Goal: Transaction & Acquisition: Purchase product/service

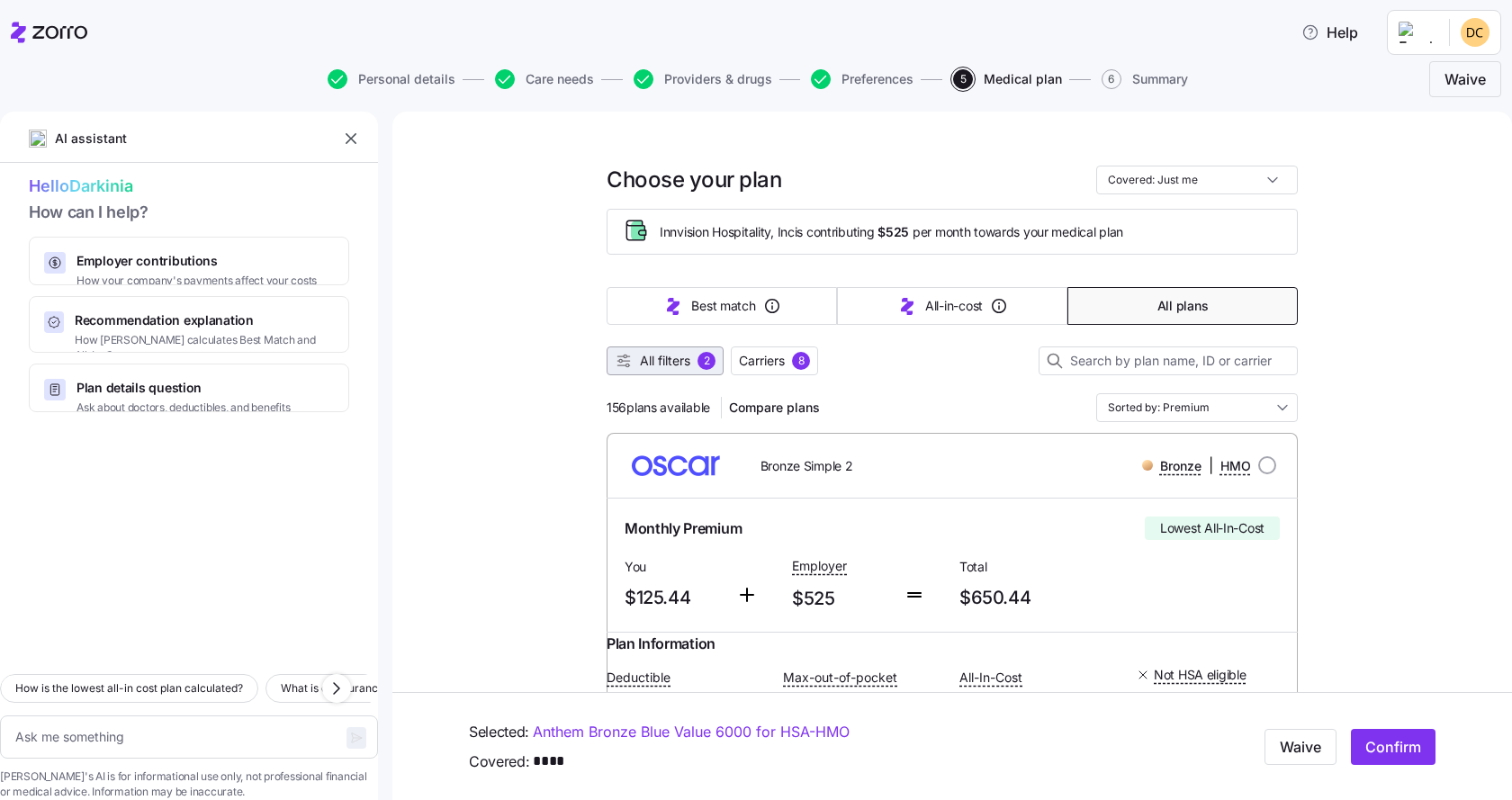
click at [658, 364] on span "All filters" at bounding box center [665, 361] width 51 height 18
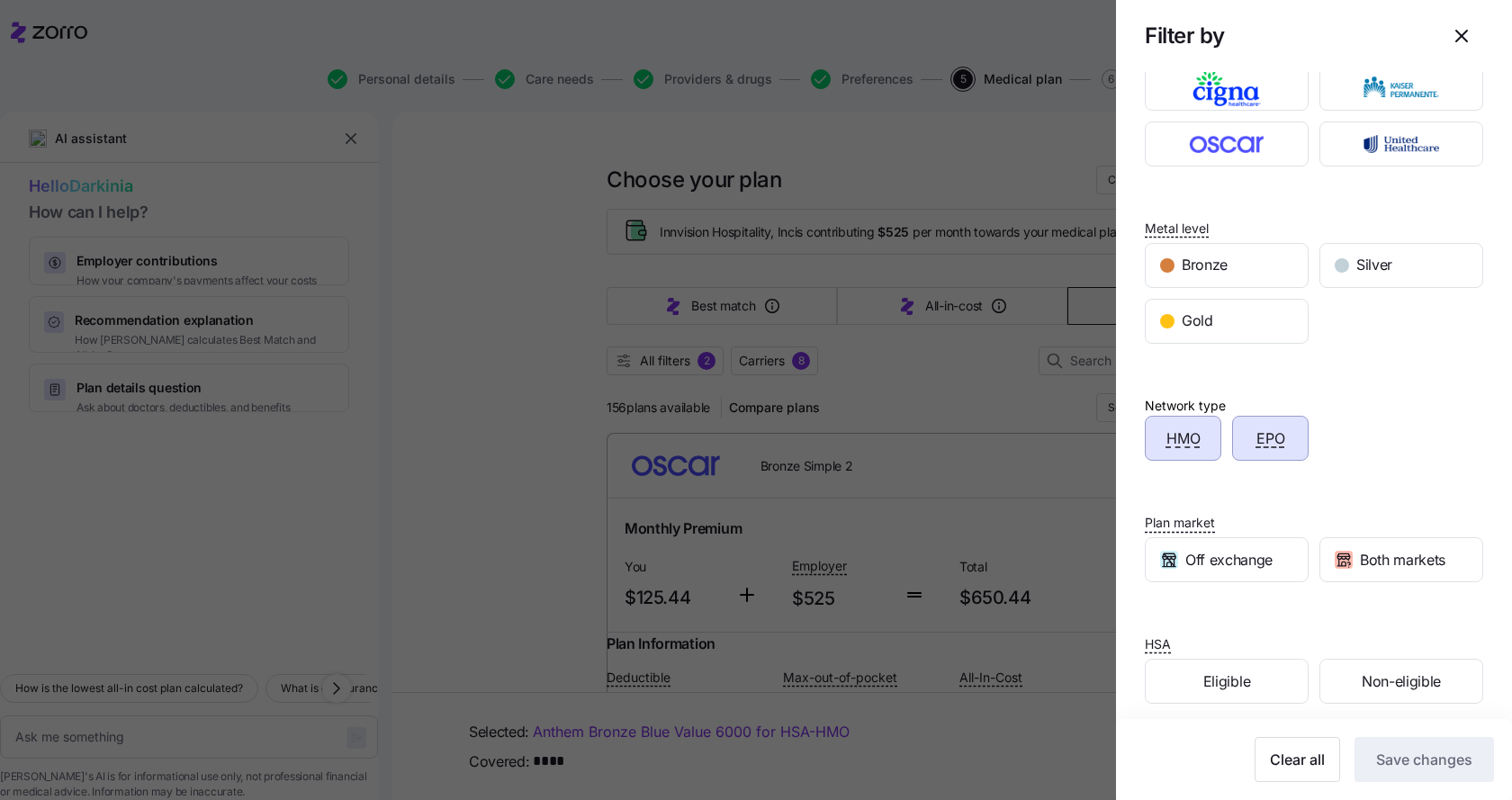
scroll to position [169, 0]
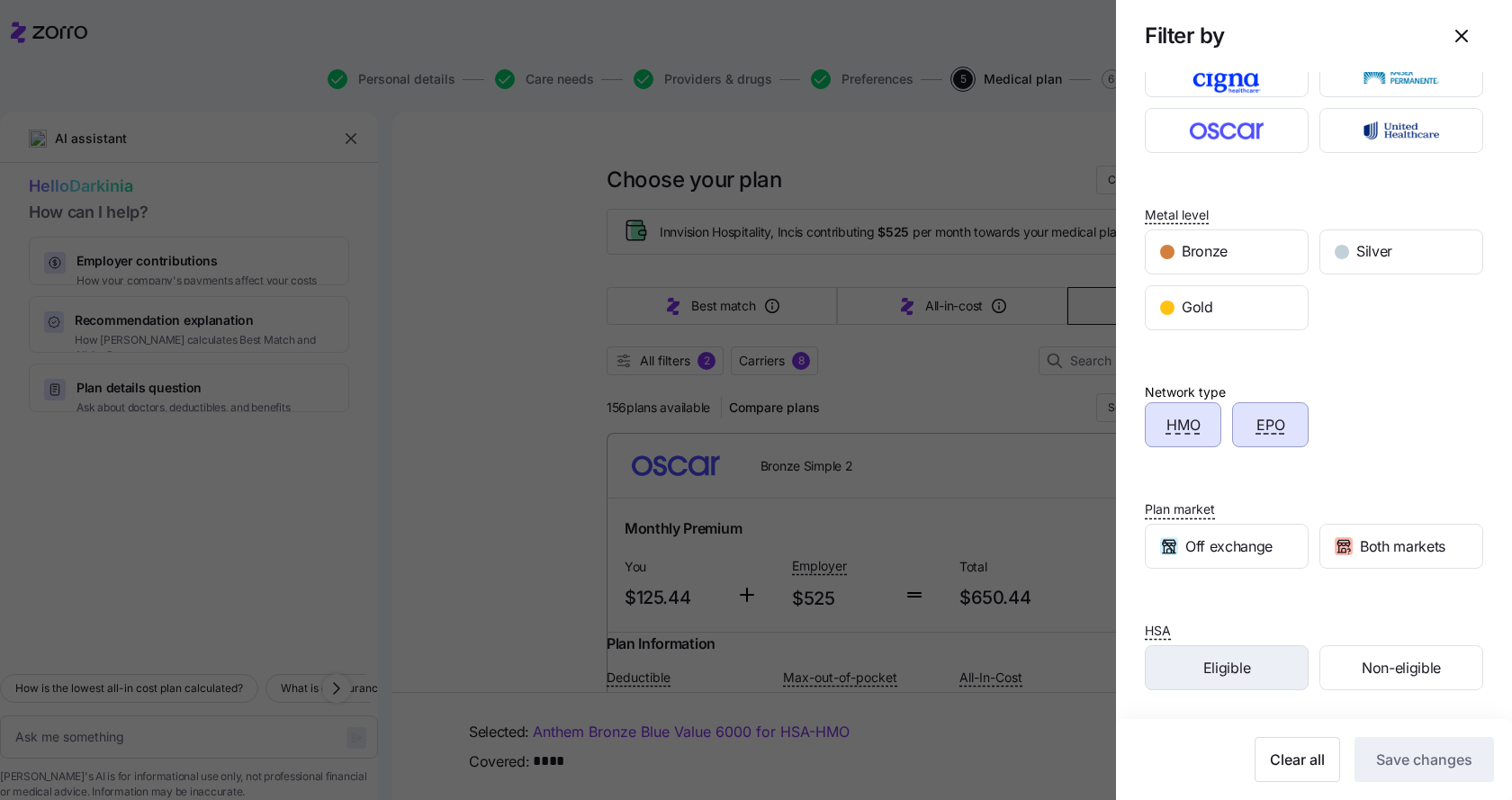
click at [1232, 665] on span "Eligible" at bounding box center [1226, 669] width 47 height 22
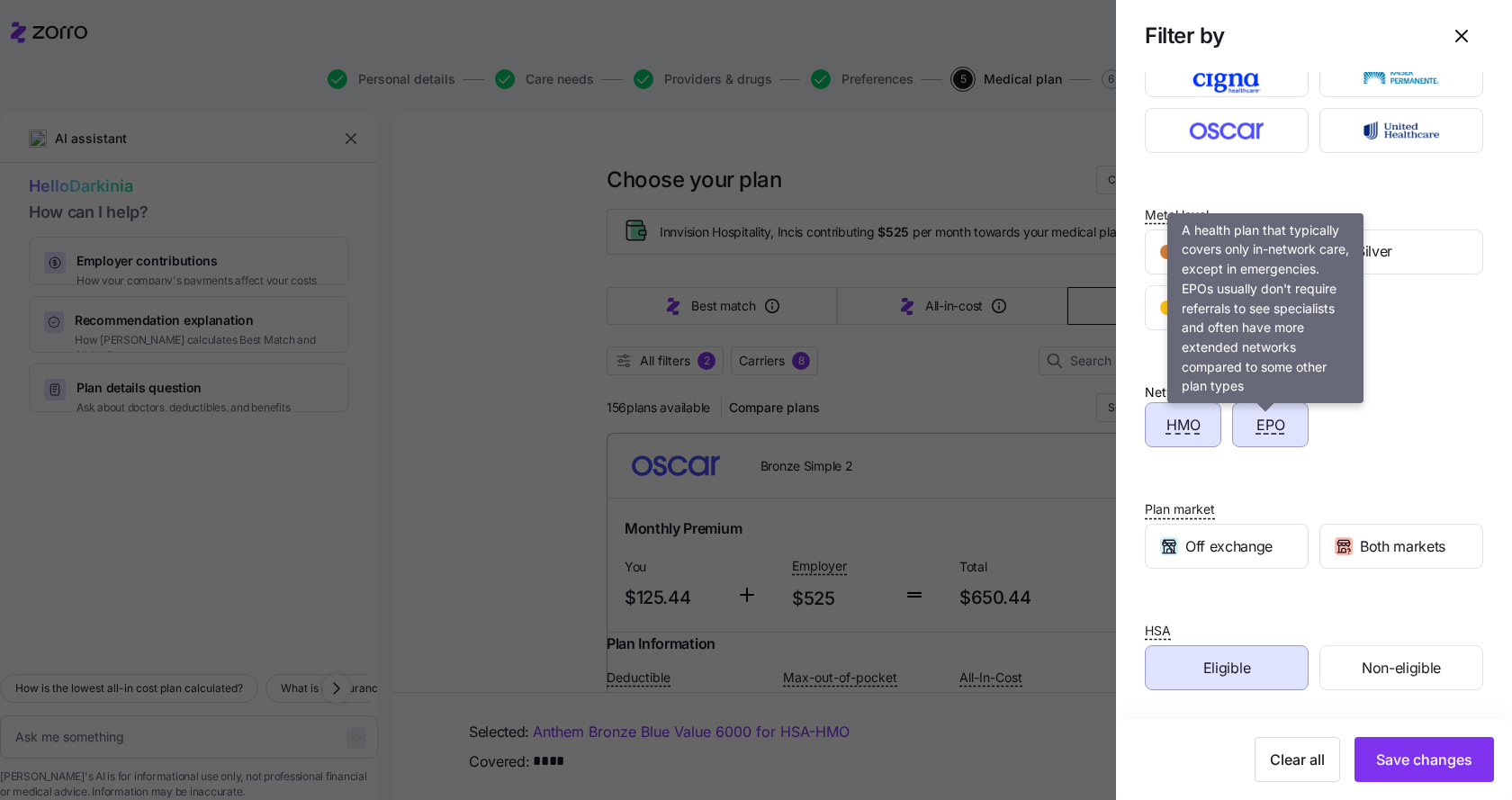
click at [1270, 423] on span "EPO" at bounding box center [1270, 425] width 29 height 22
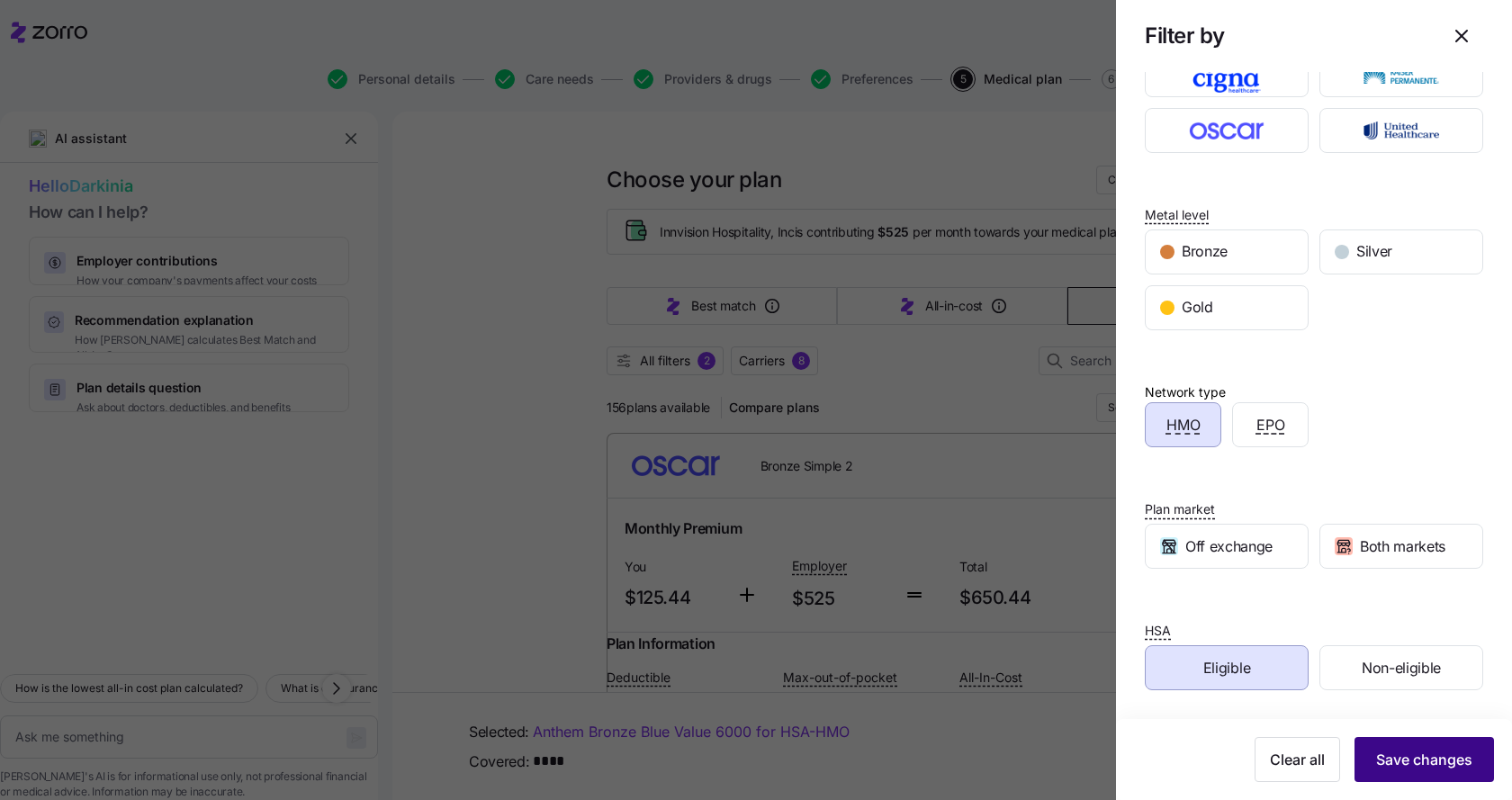
click at [1394, 755] on span "Save changes" at bounding box center [1424, 760] width 96 height 22
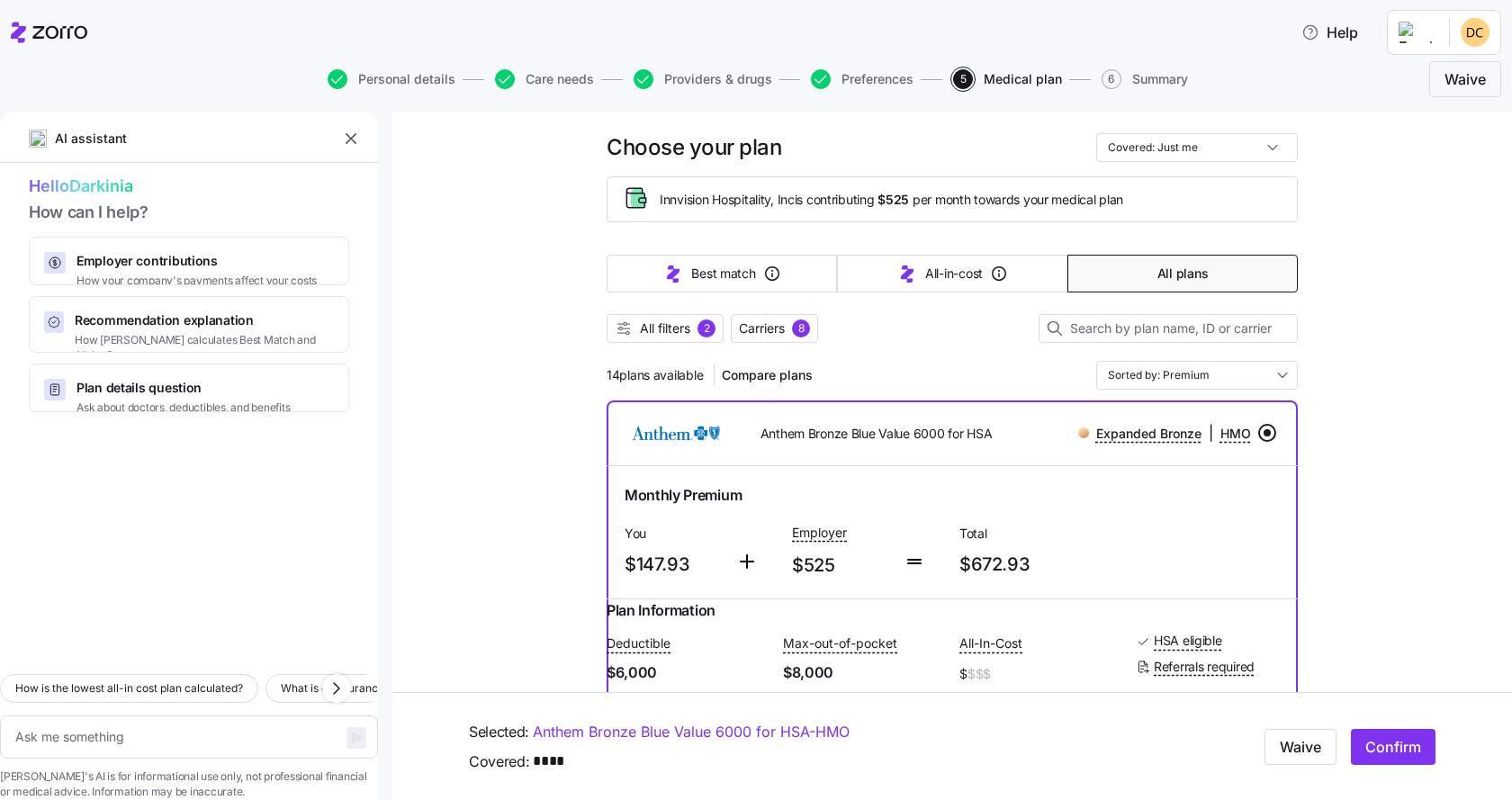
scroll to position [0, 0]
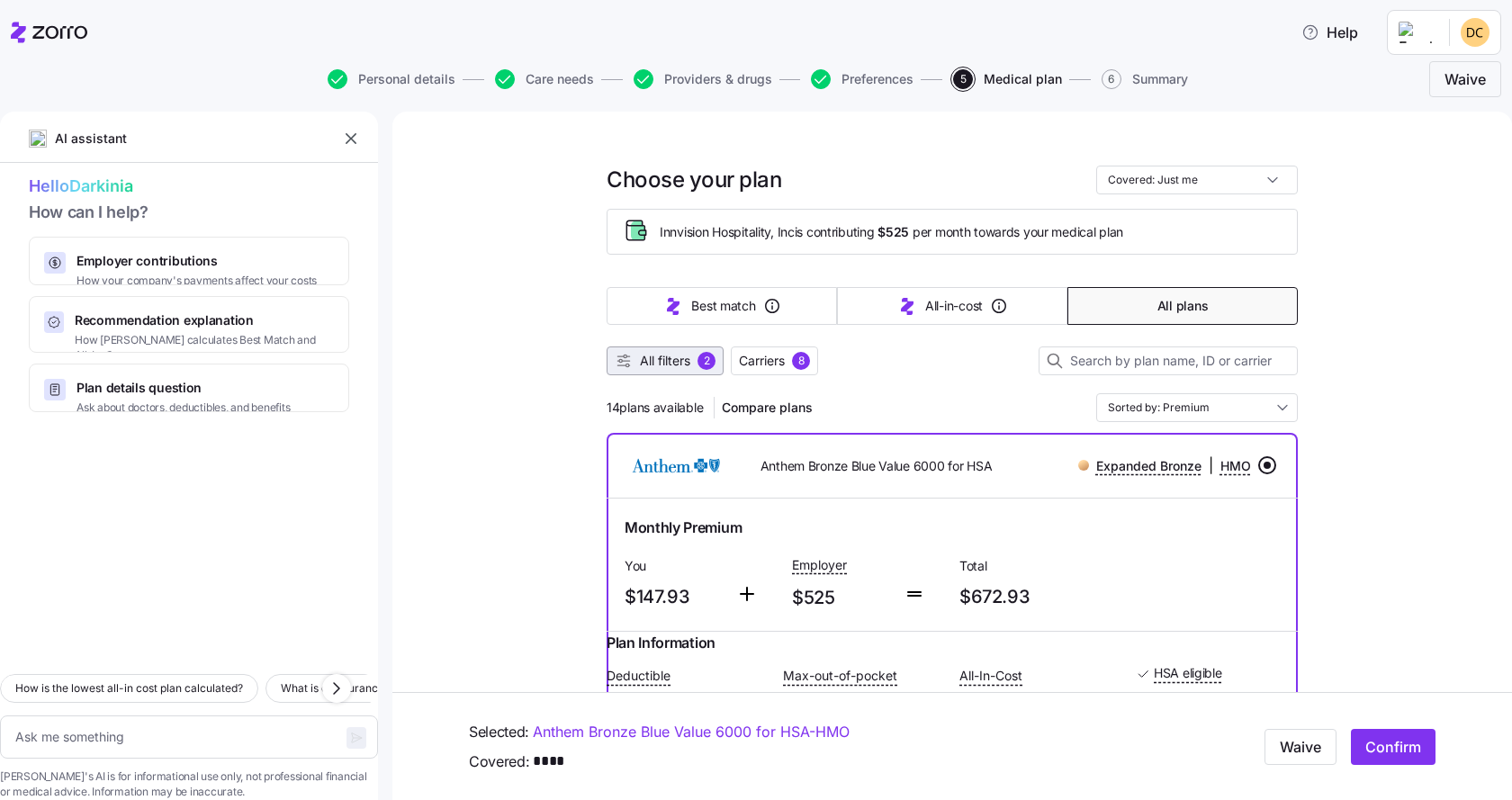
click at [662, 360] on span "All filters" at bounding box center [665, 361] width 51 height 18
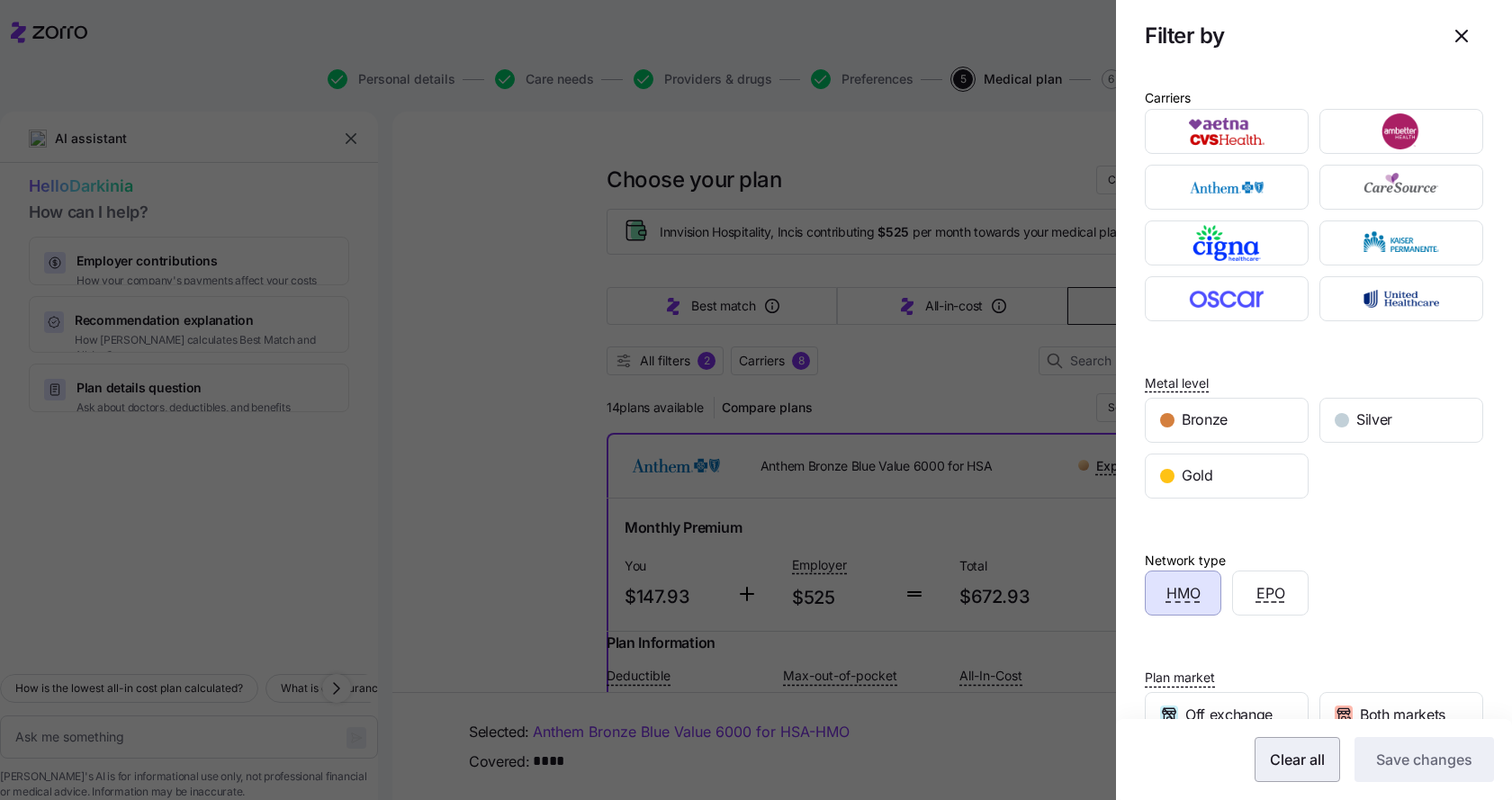
click at [1286, 754] on span "Clear all" at bounding box center [1297, 760] width 55 height 22
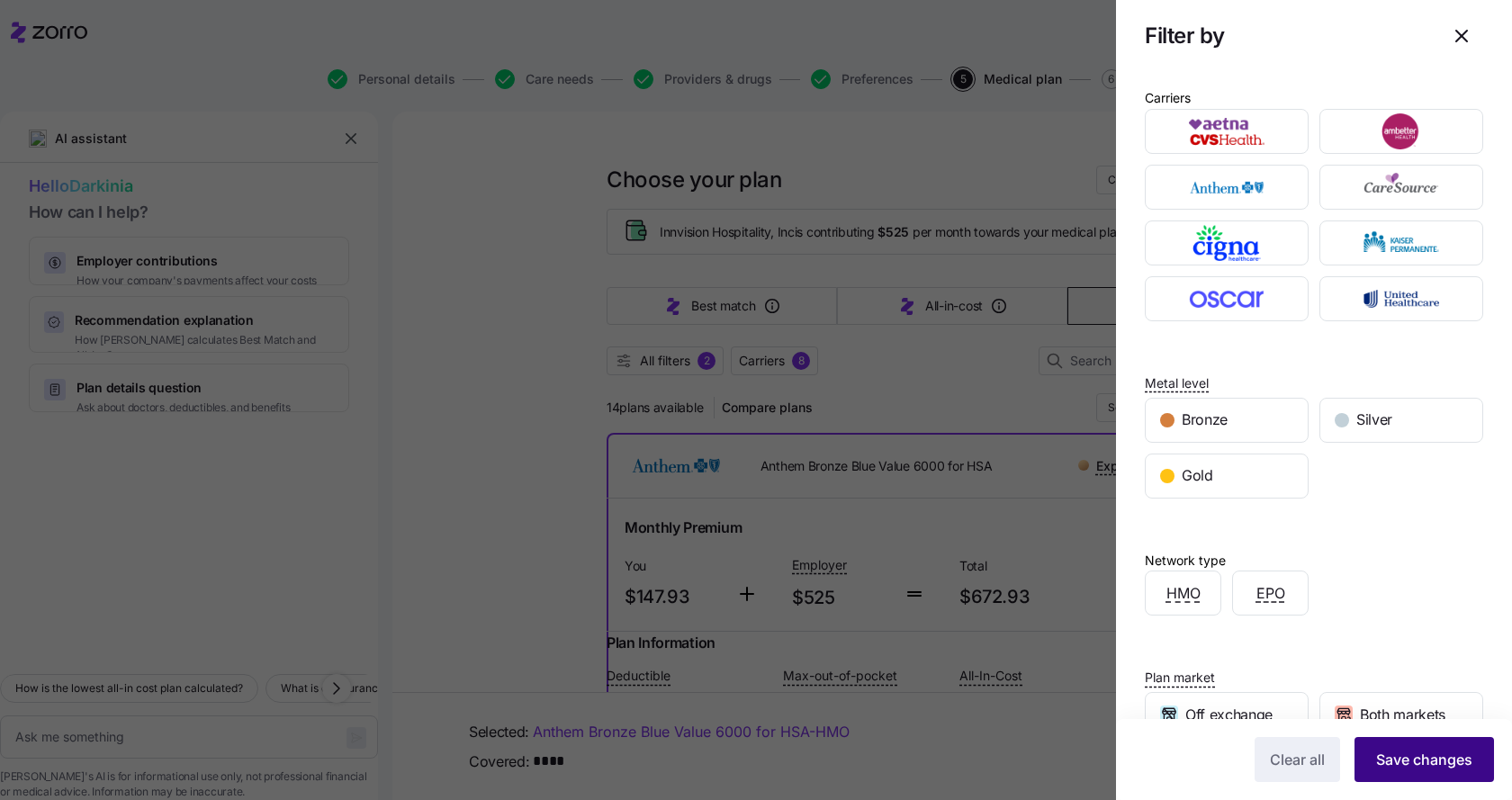
click at [1378, 761] on span "Save changes" at bounding box center [1424, 760] width 96 height 22
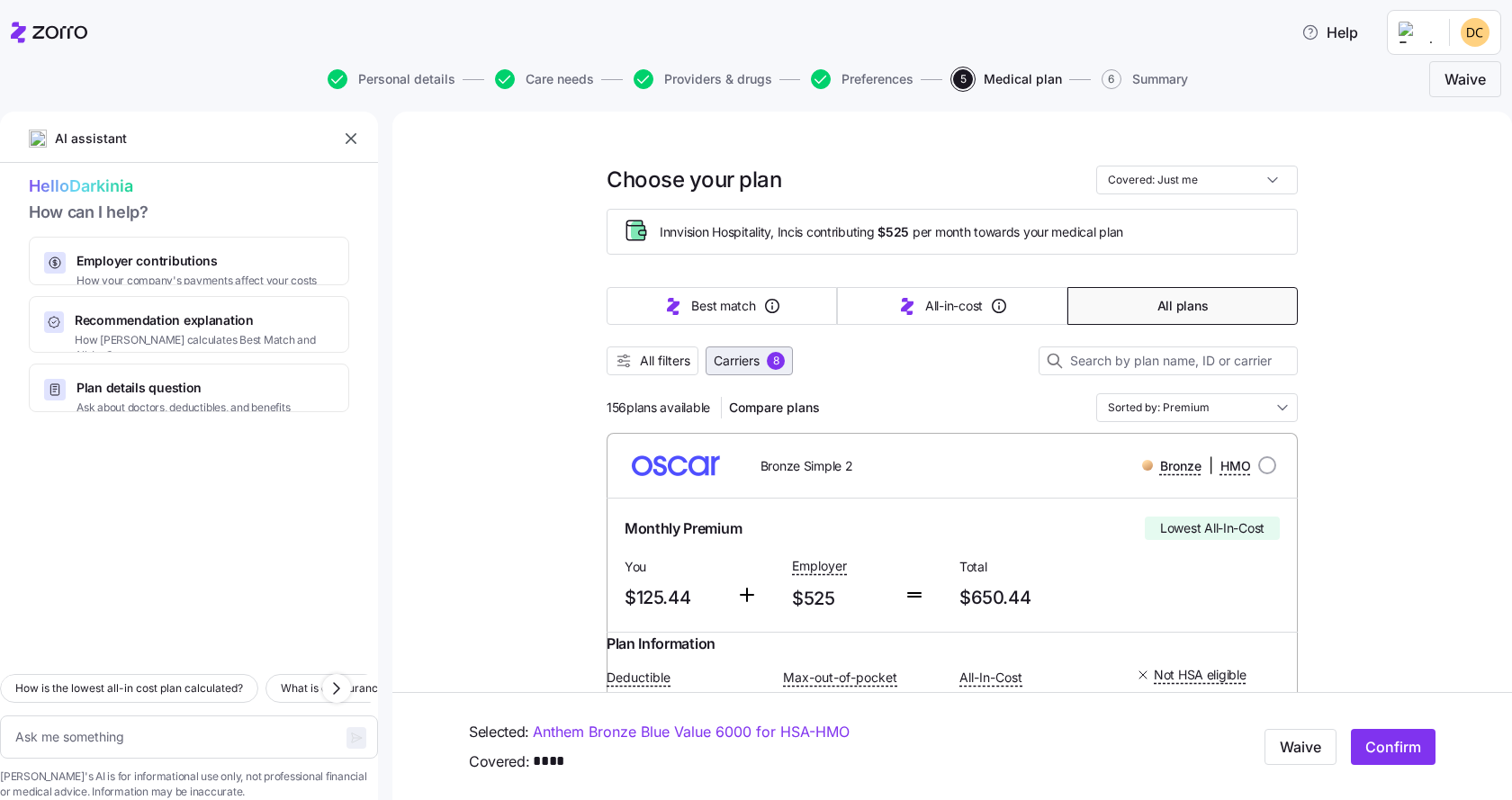
click at [760, 358] on span "Carriers 8" at bounding box center [749, 361] width 71 height 18
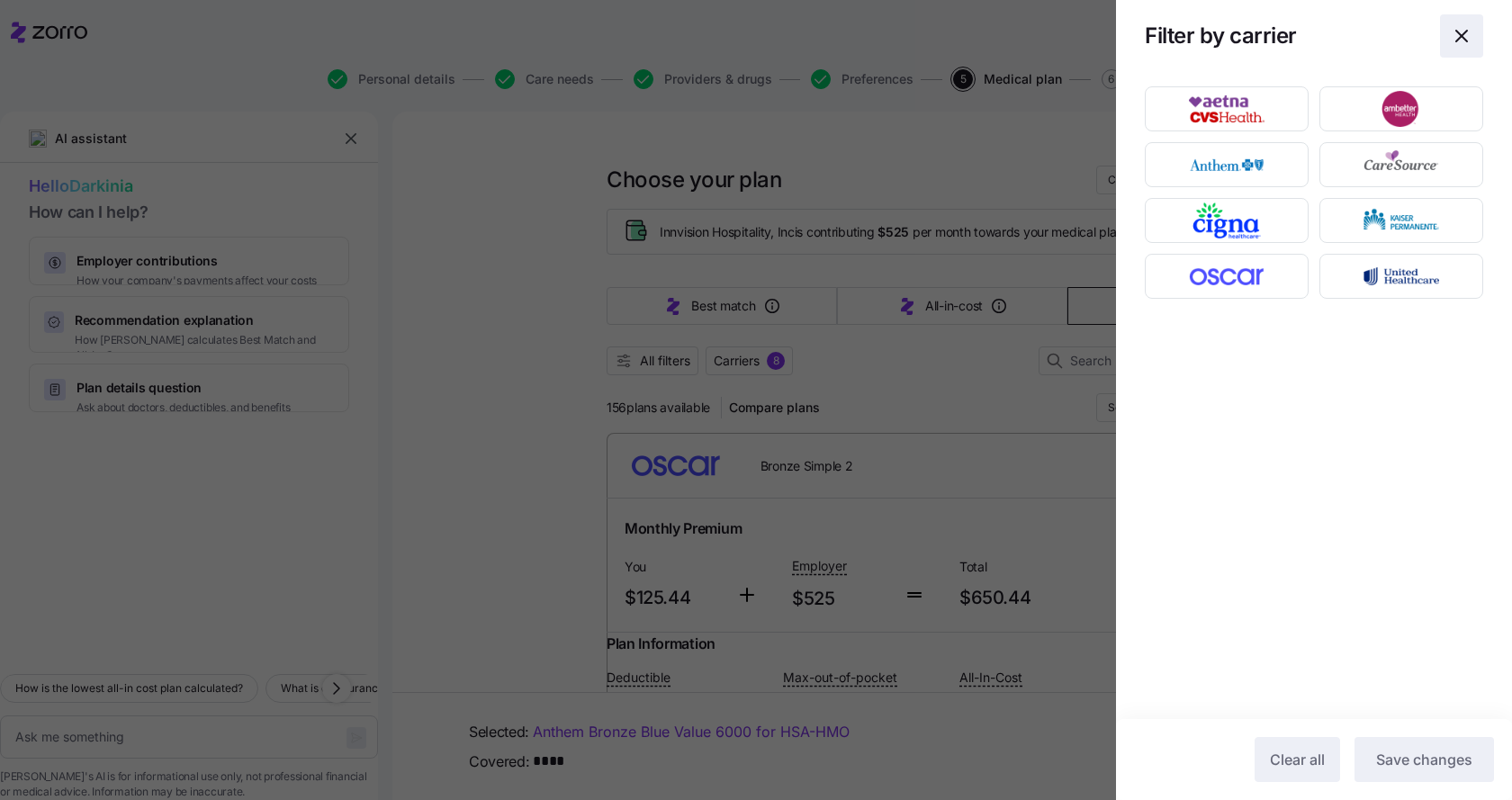
click at [1460, 44] on icon "button" at bounding box center [1461, 36] width 22 height 22
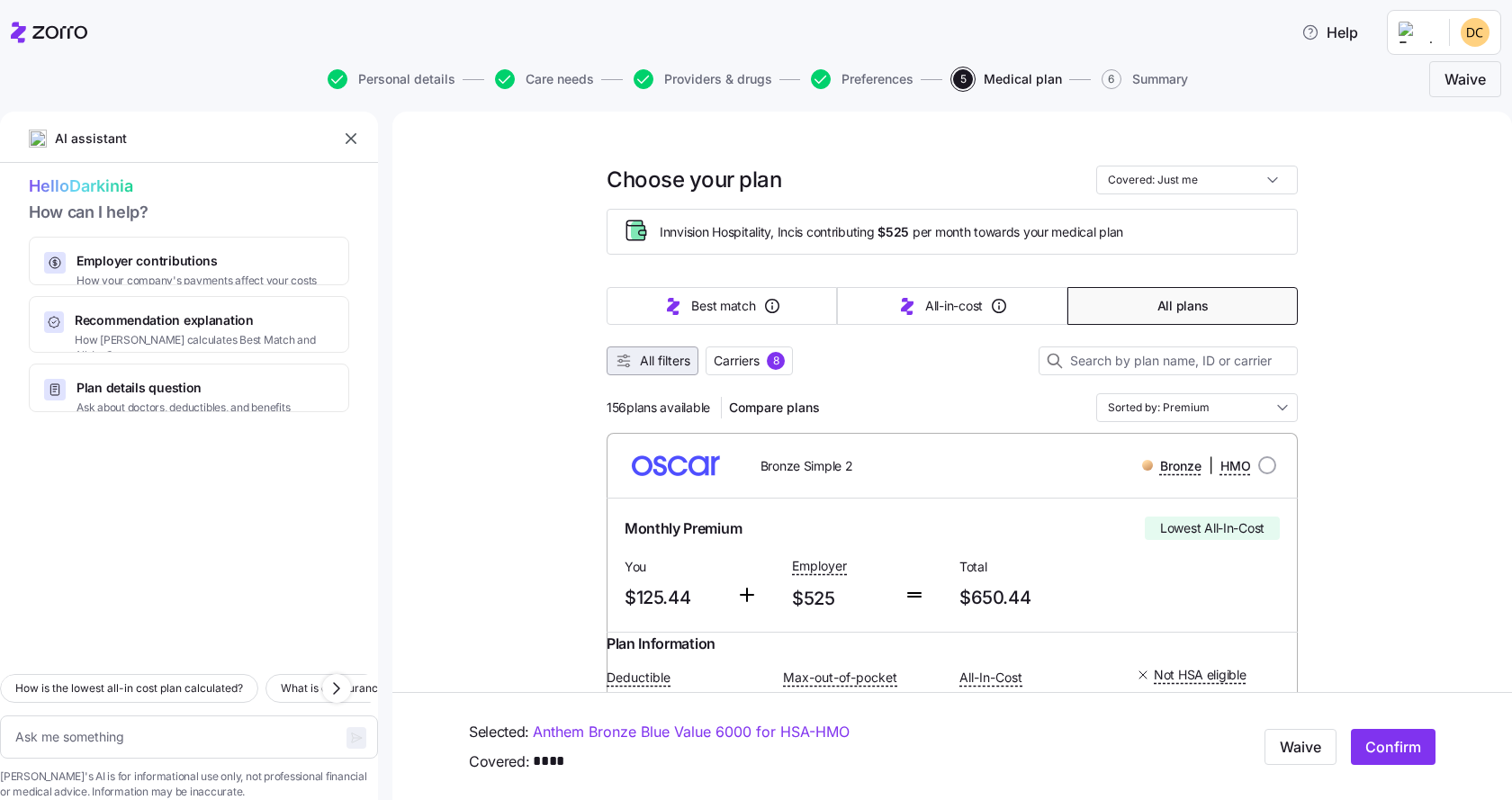
click at [647, 357] on span "All filters" at bounding box center [665, 361] width 51 height 18
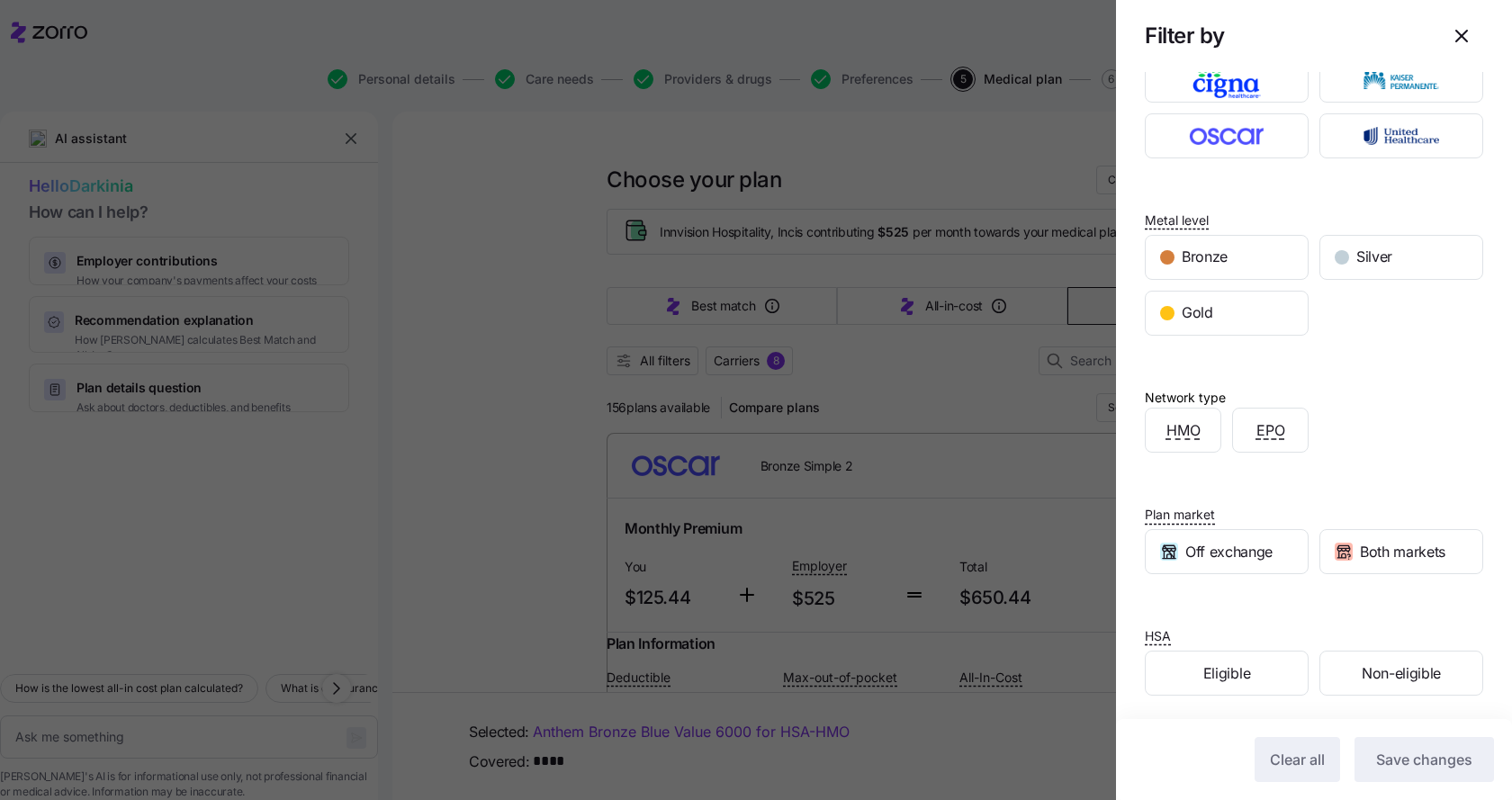
scroll to position [169, 0]
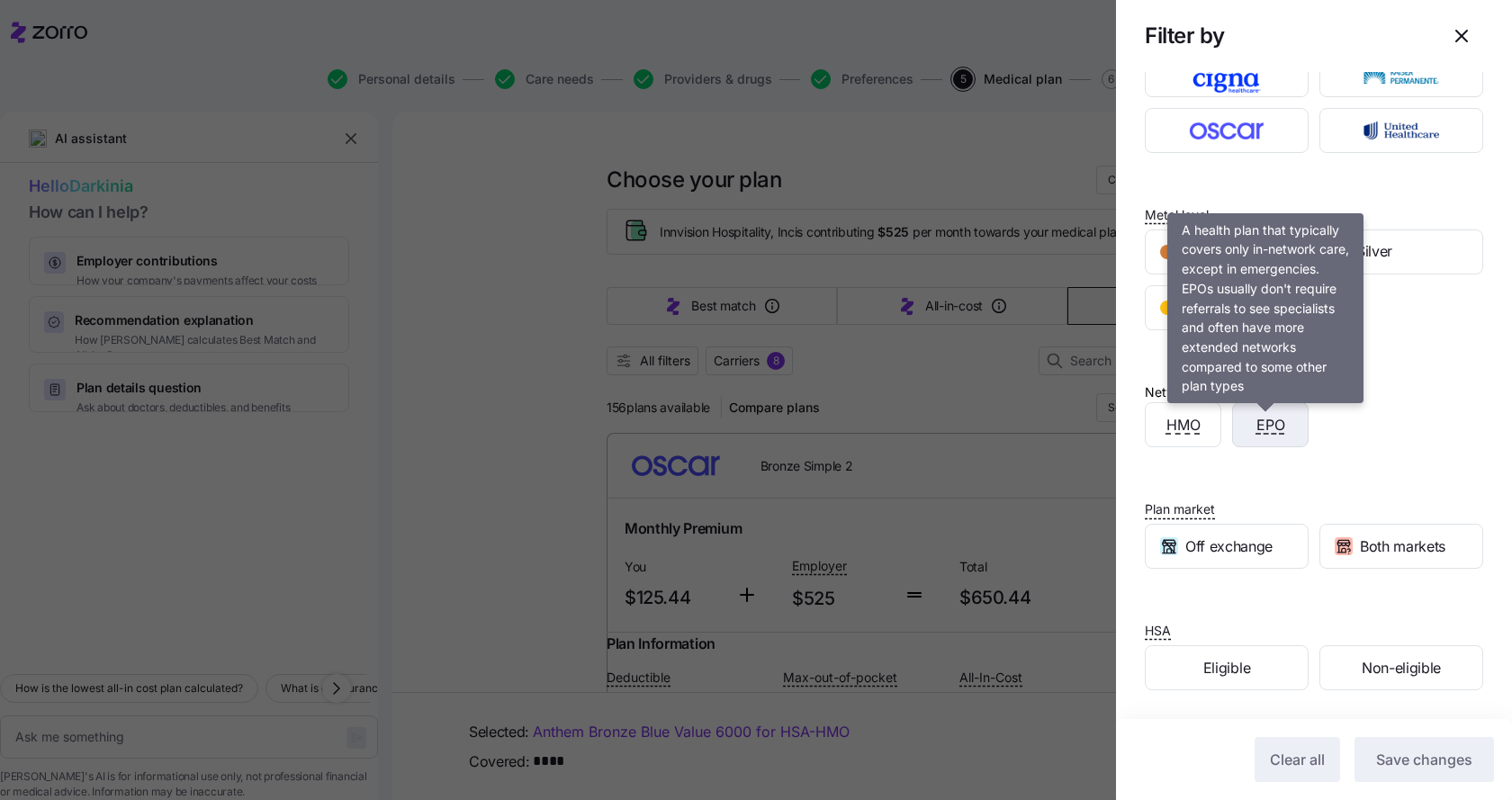
click at [1267, 429] on span "EPO" at bounding box center [1270, 425] width 29 height 22
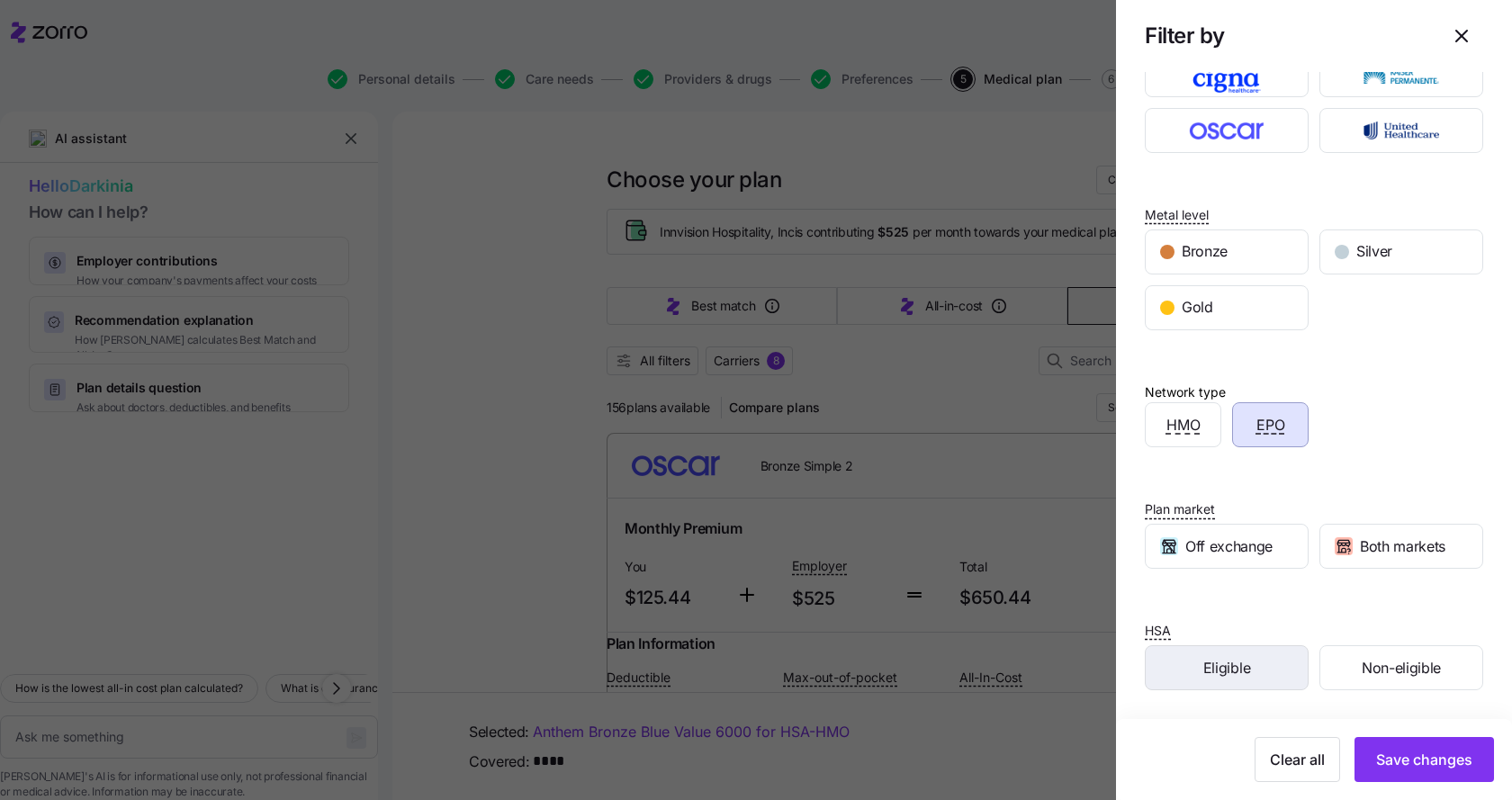
click at [1218, 666] on span "Eligible" at bounding box center [1226, 669] width 47 height 22
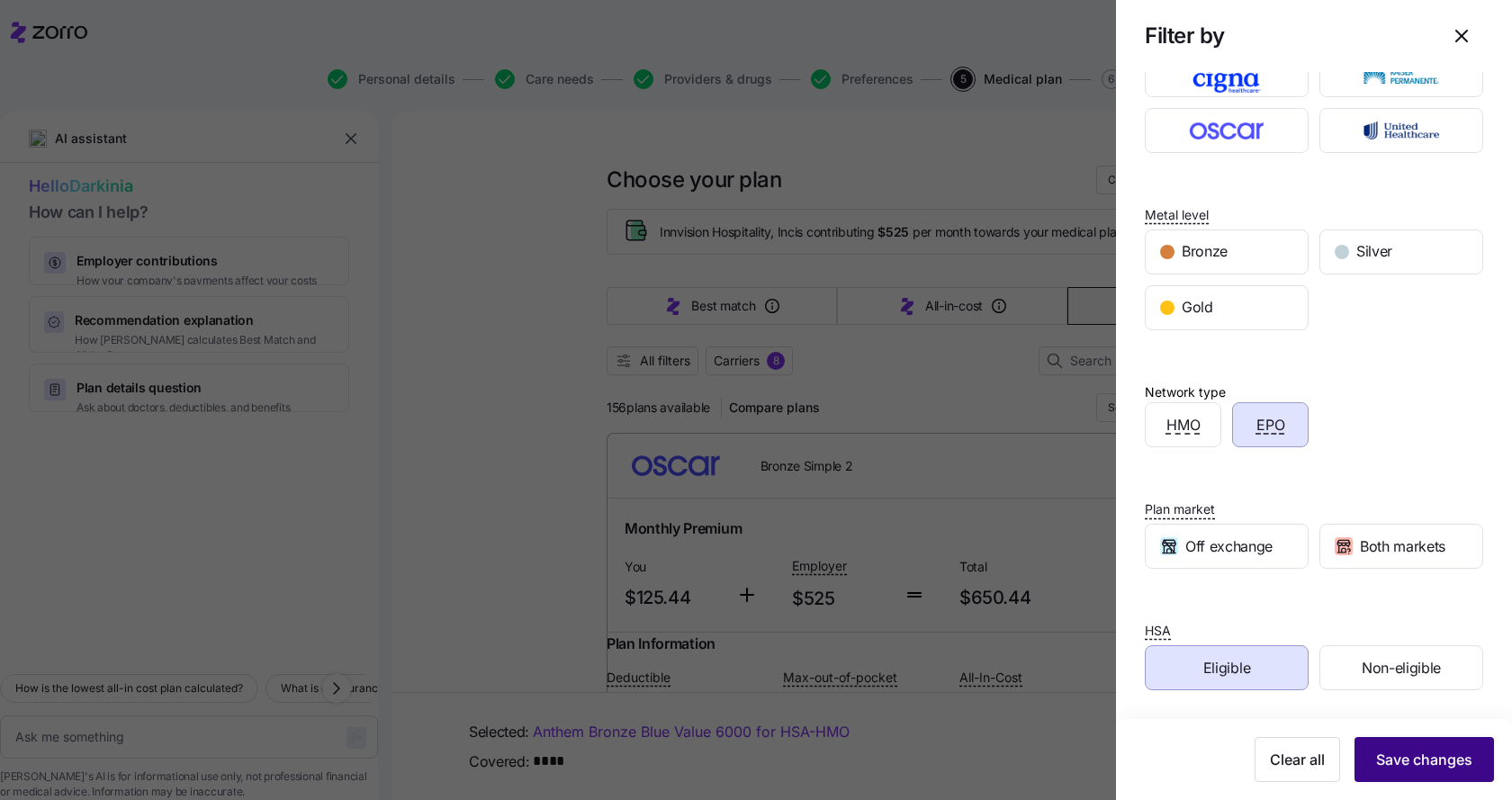
click at [1379, 754] on span "Save changes" at bounding box center [1424, 760] width 96 height 22
type textarea "x"
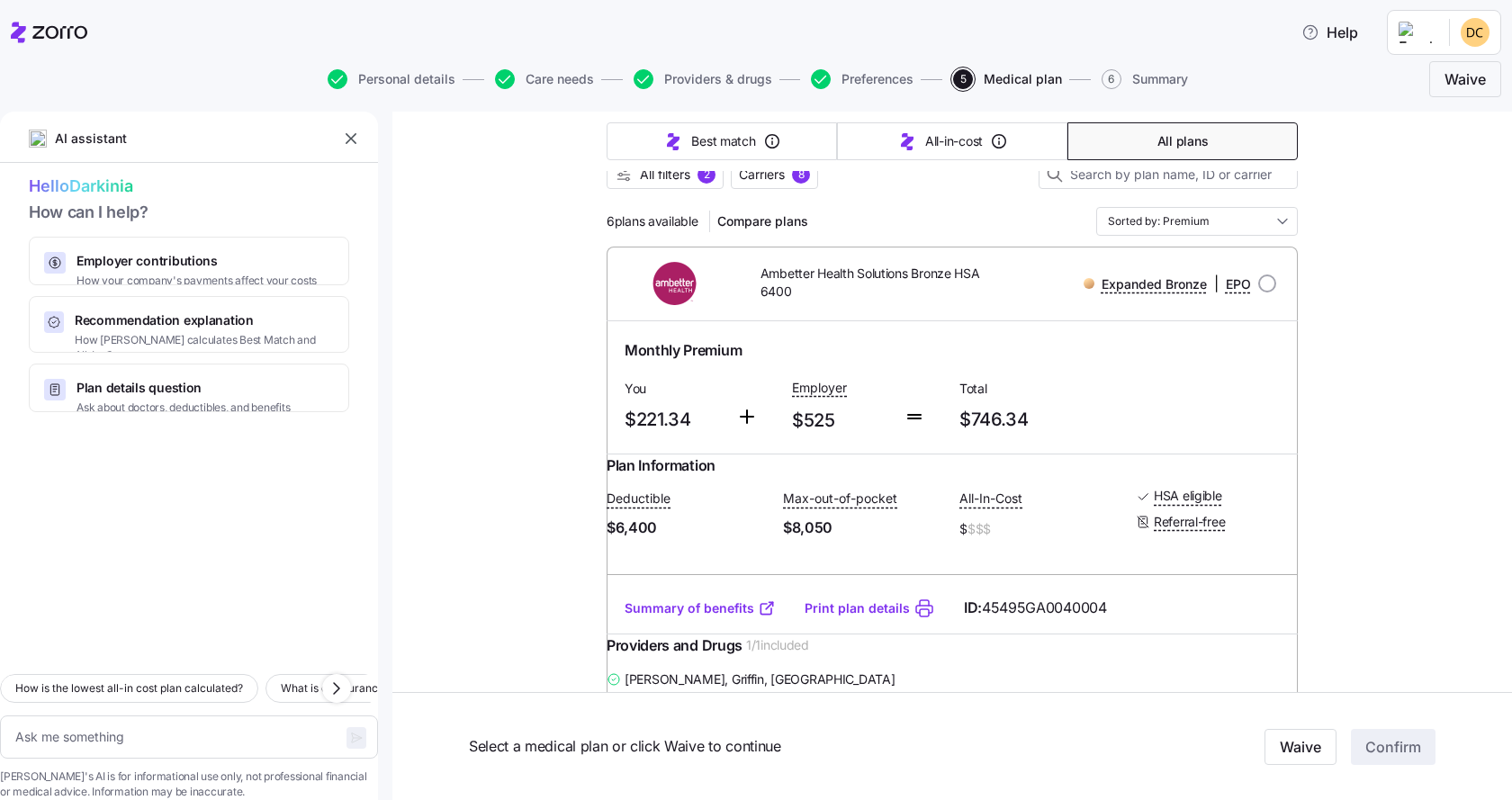
scroll to position [180, 0]
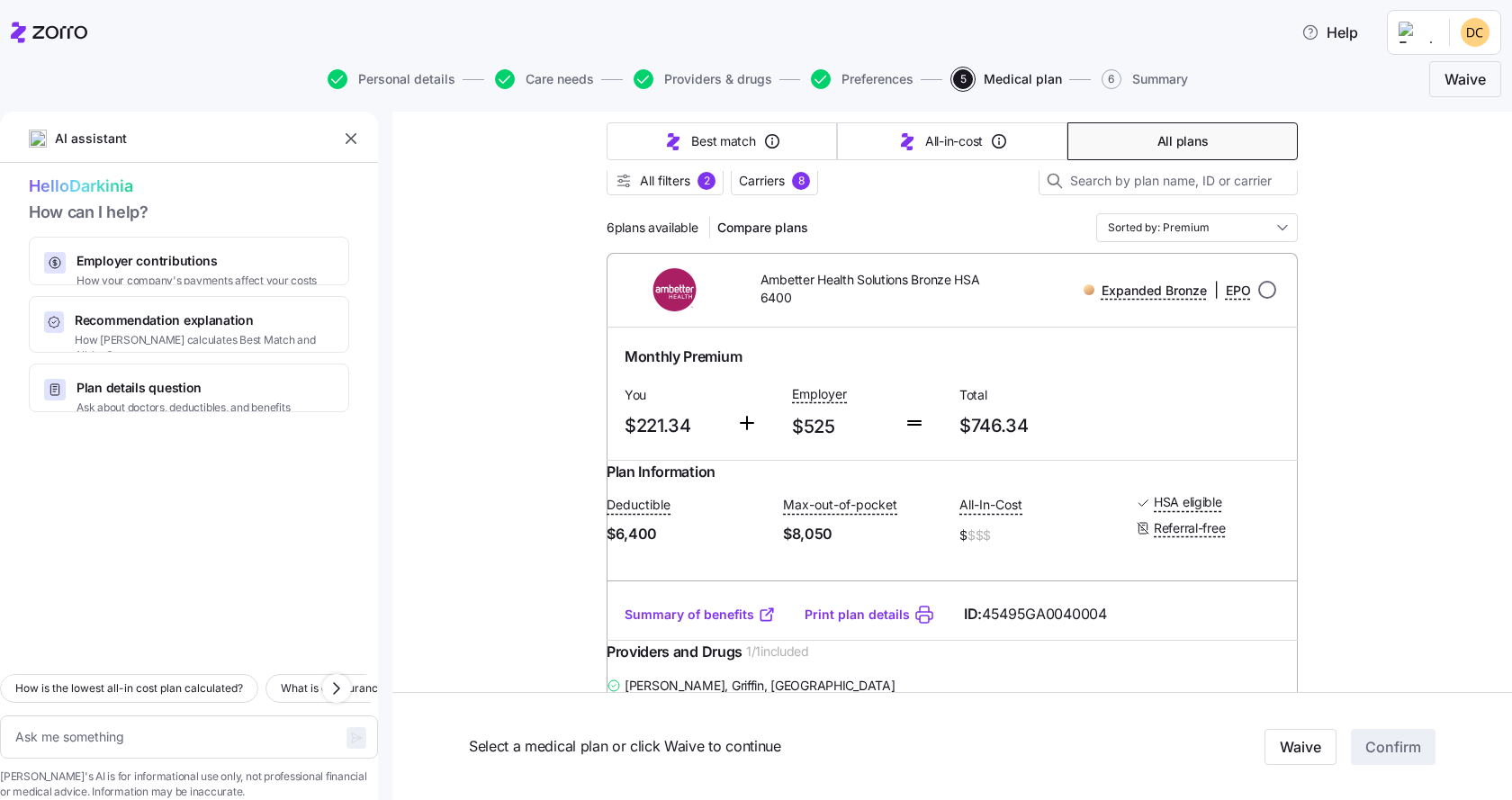
click at [1261, 289] on input "radio" at bounding box center [1267, 289] width 18 height 18
radio input "true"
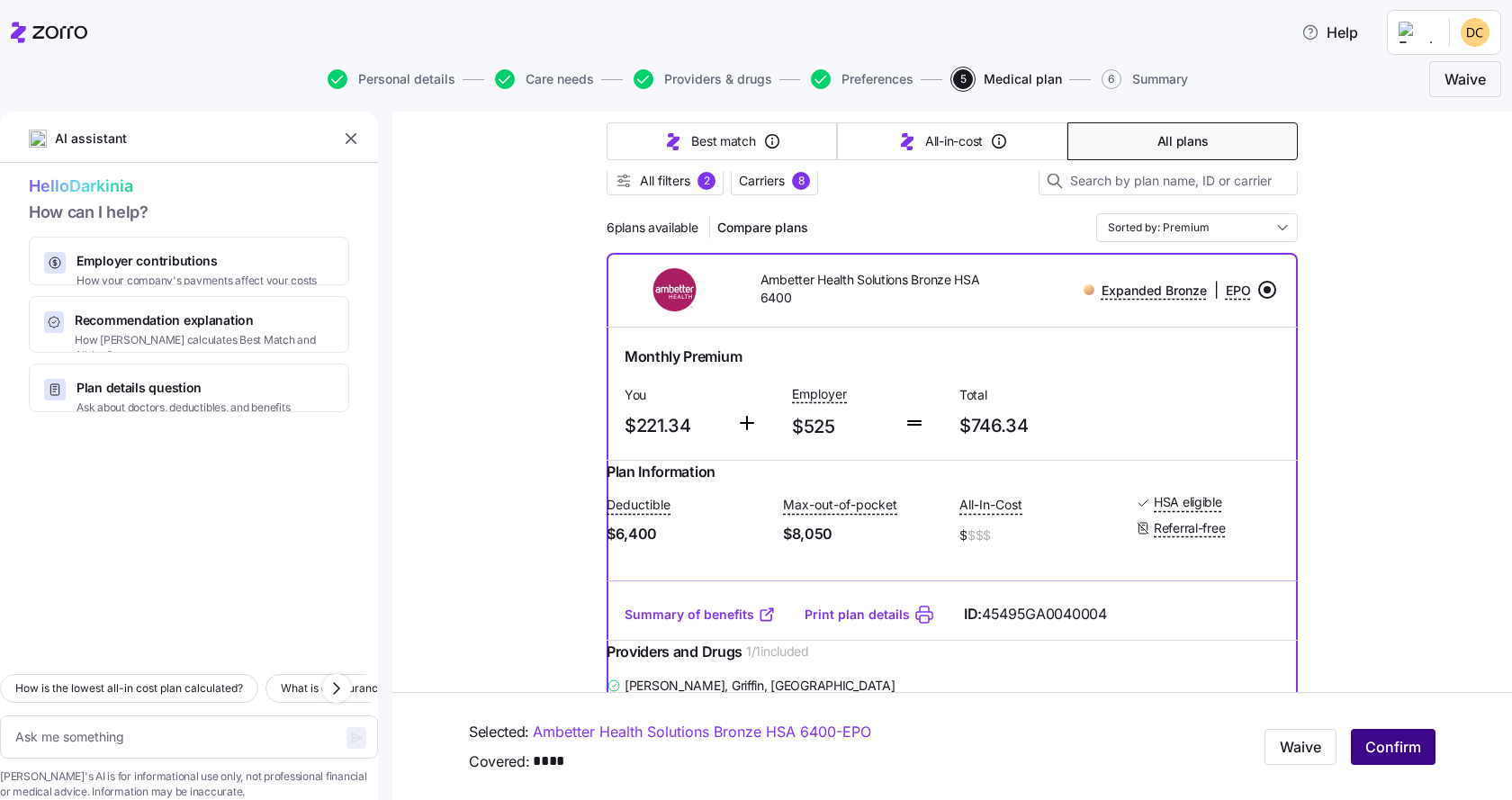
click at [1373, 749] on span "Confirm" at bounding box center [1393, 747] width 56 height 22
type textarea "x"
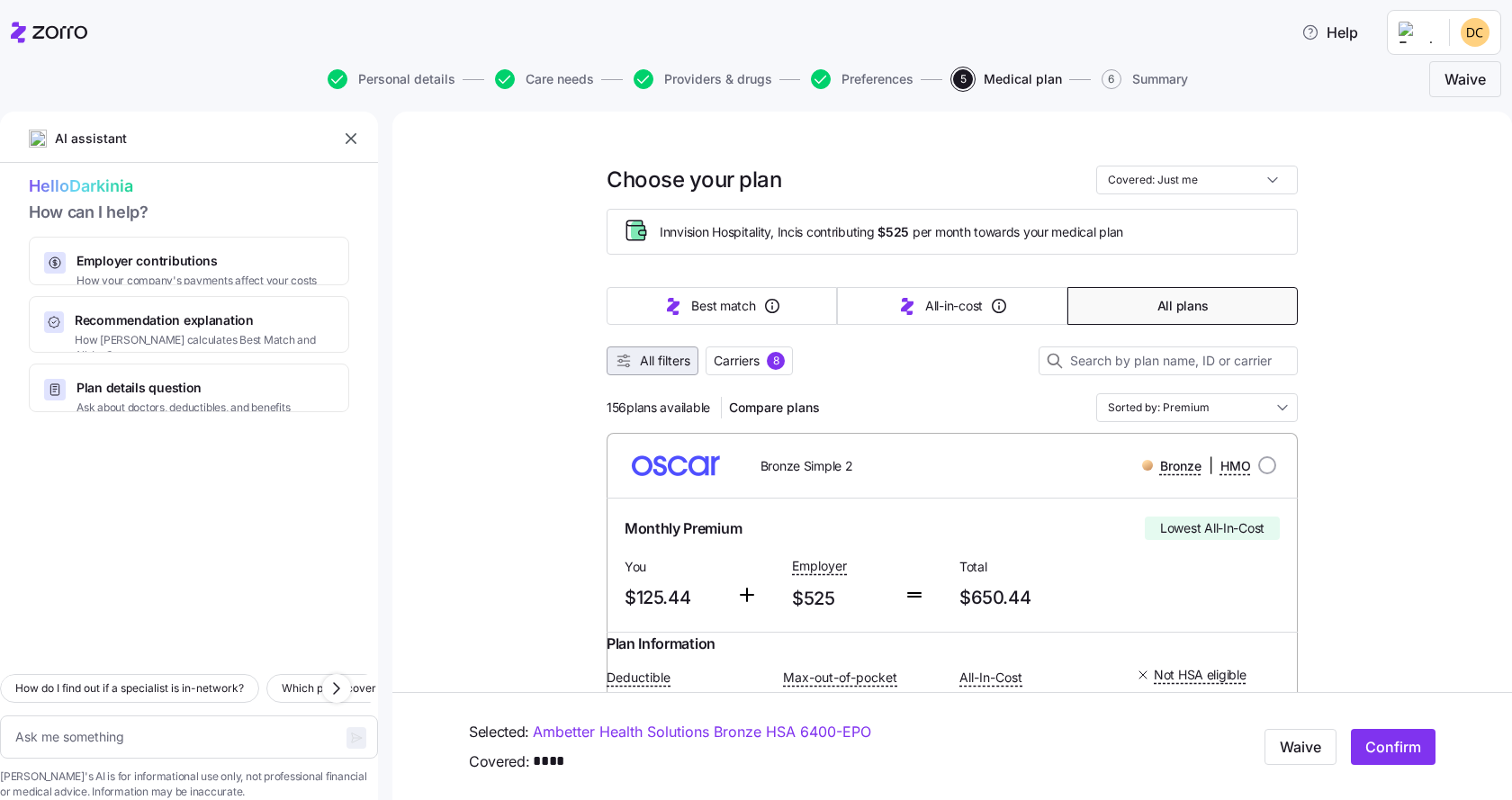
click at [661, 357] on span "All filters" at bounding box center [665, 361] width 51 height 18
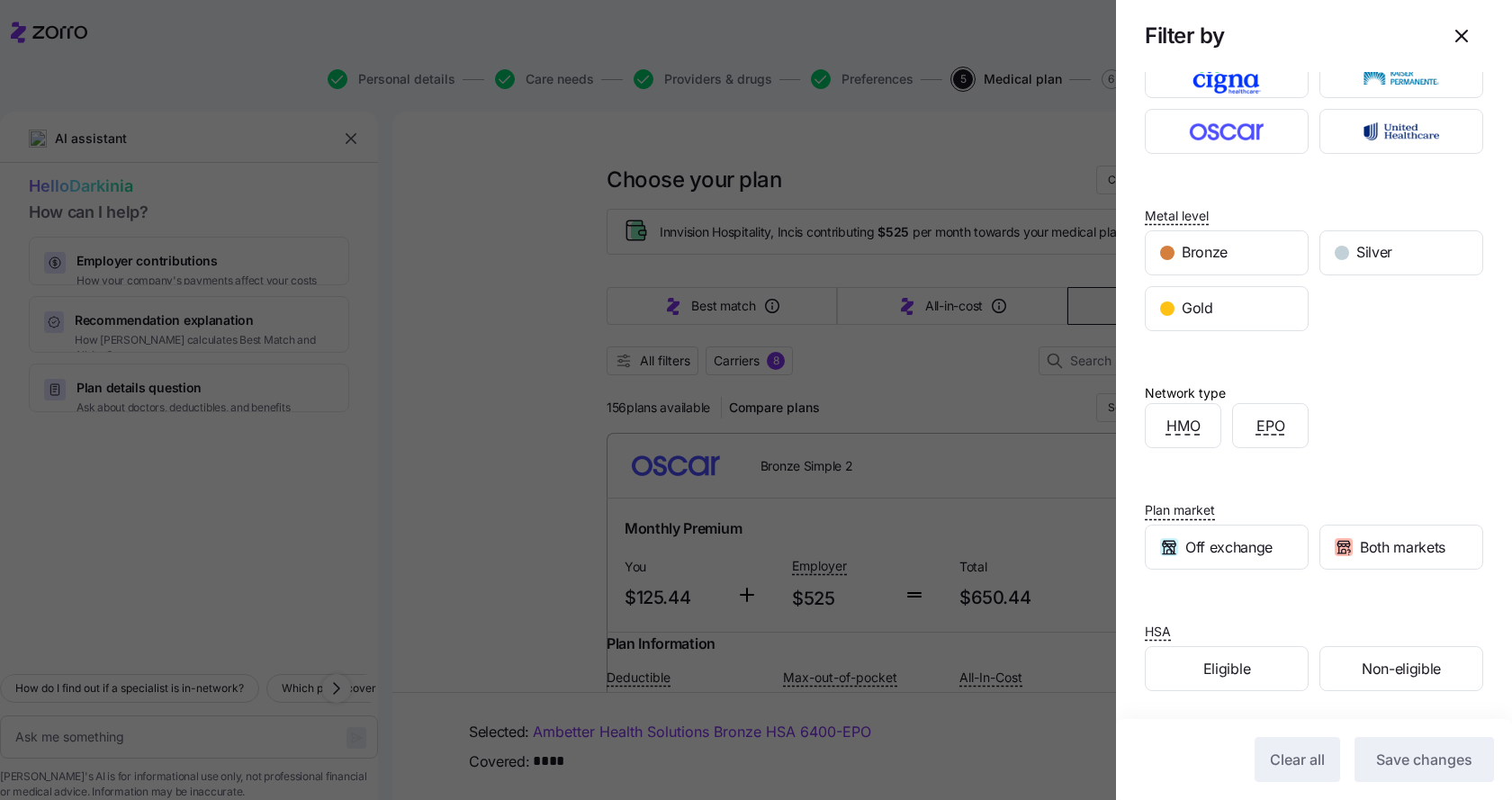
scroll to position [169, 0]
click at [1208, 667] on span "Eligible" at bounding box center [1226, 669] width 47 height 22
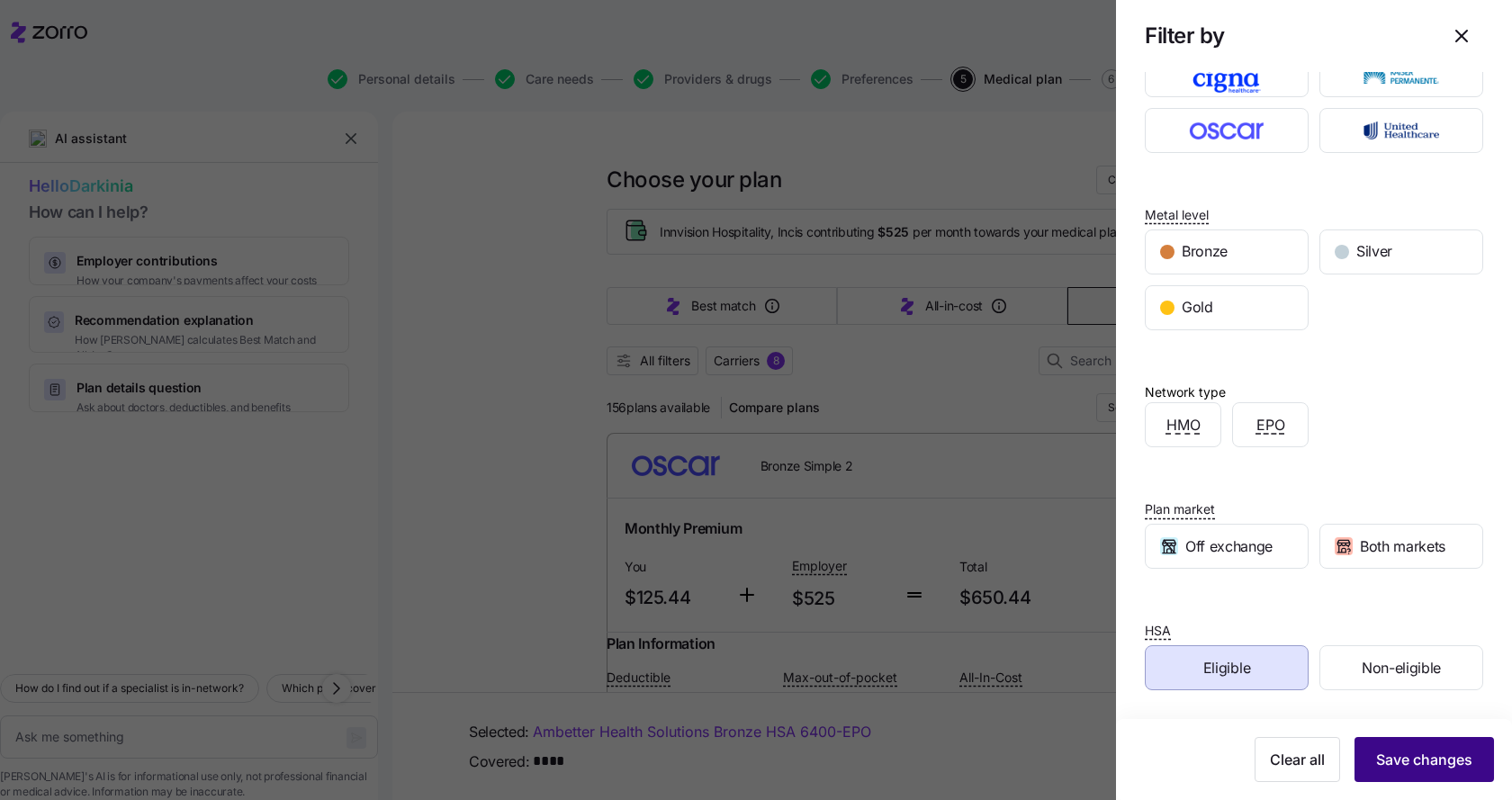
click at [1421, 759] on span "Save changes" at bounding box center [1424, 760] width 96 height 22
type textarea "x"
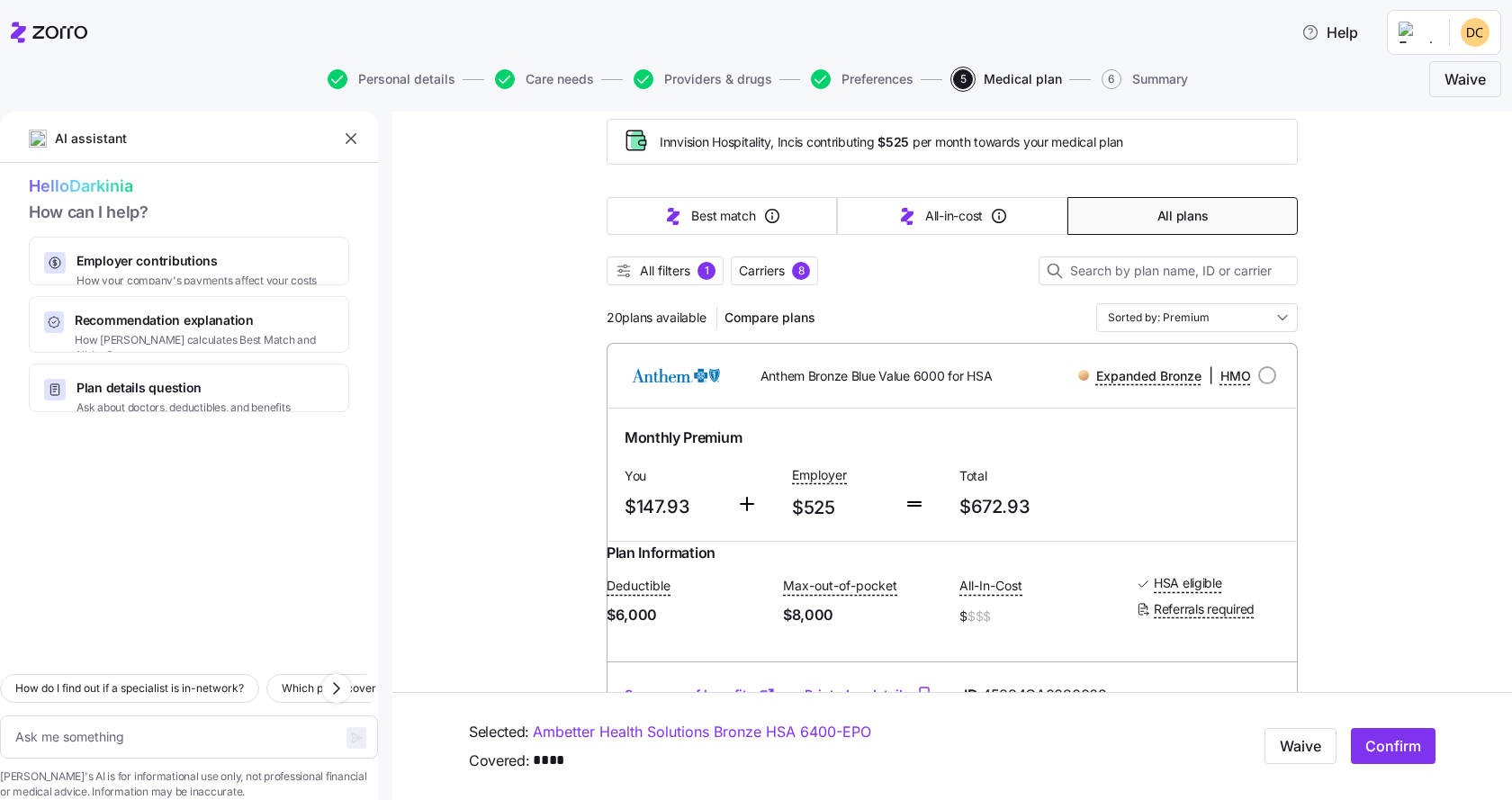
scroll to position [0, 0]
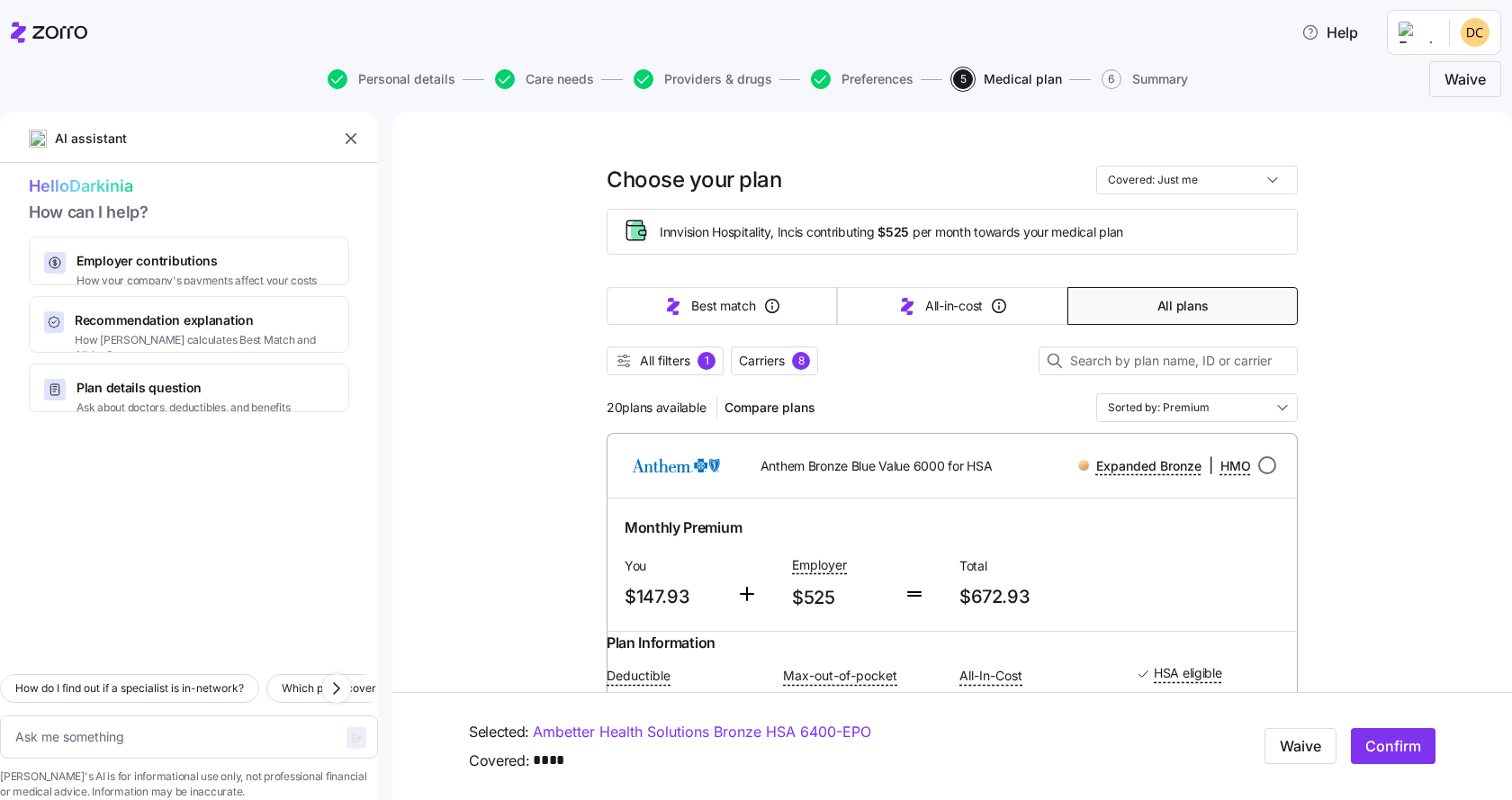
click at [1261, 458] on input "radio" at bounding box center [1267, 465] width 18 height 18
radio input "true"
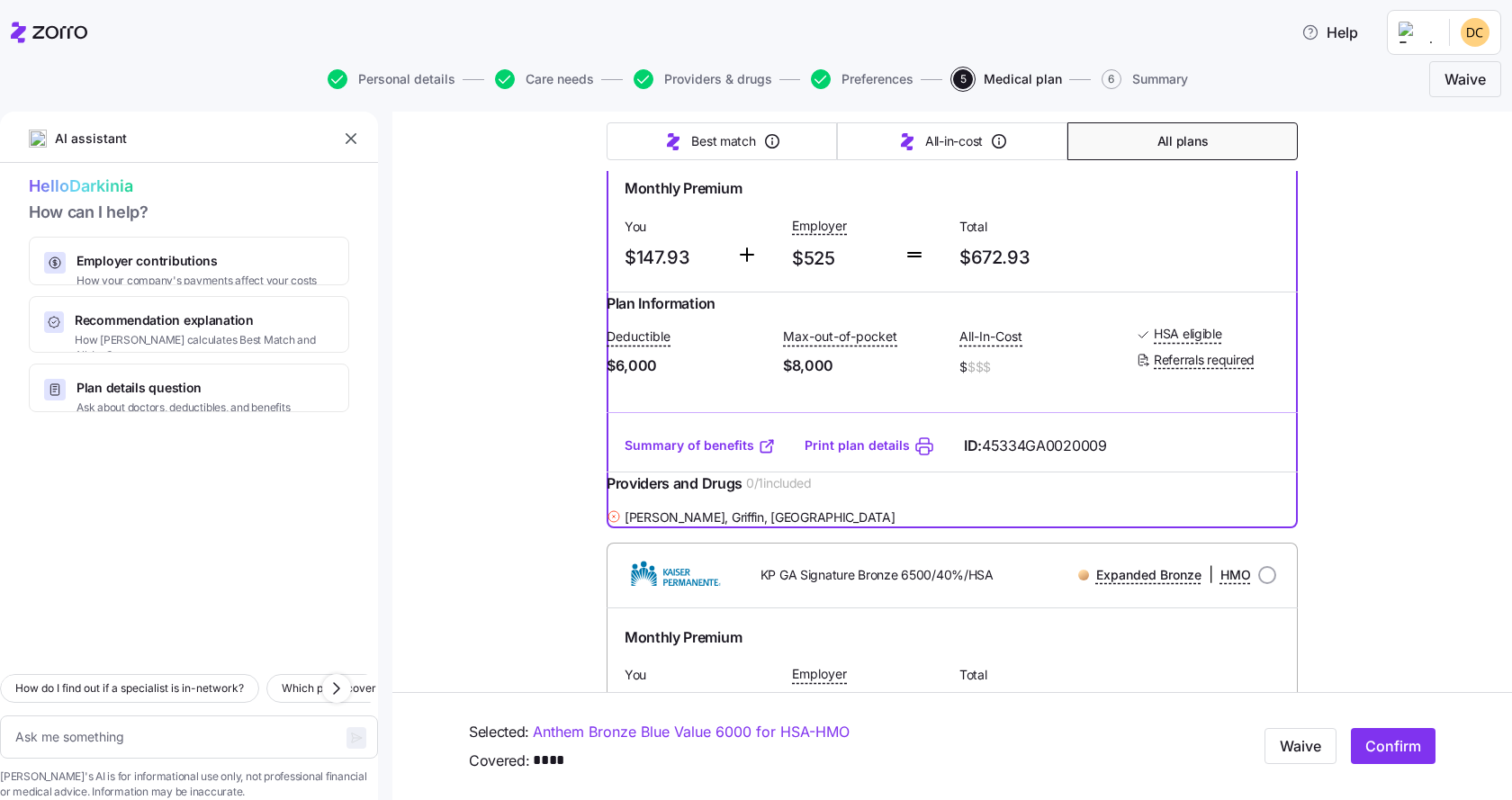
scroll to position [360, 0]
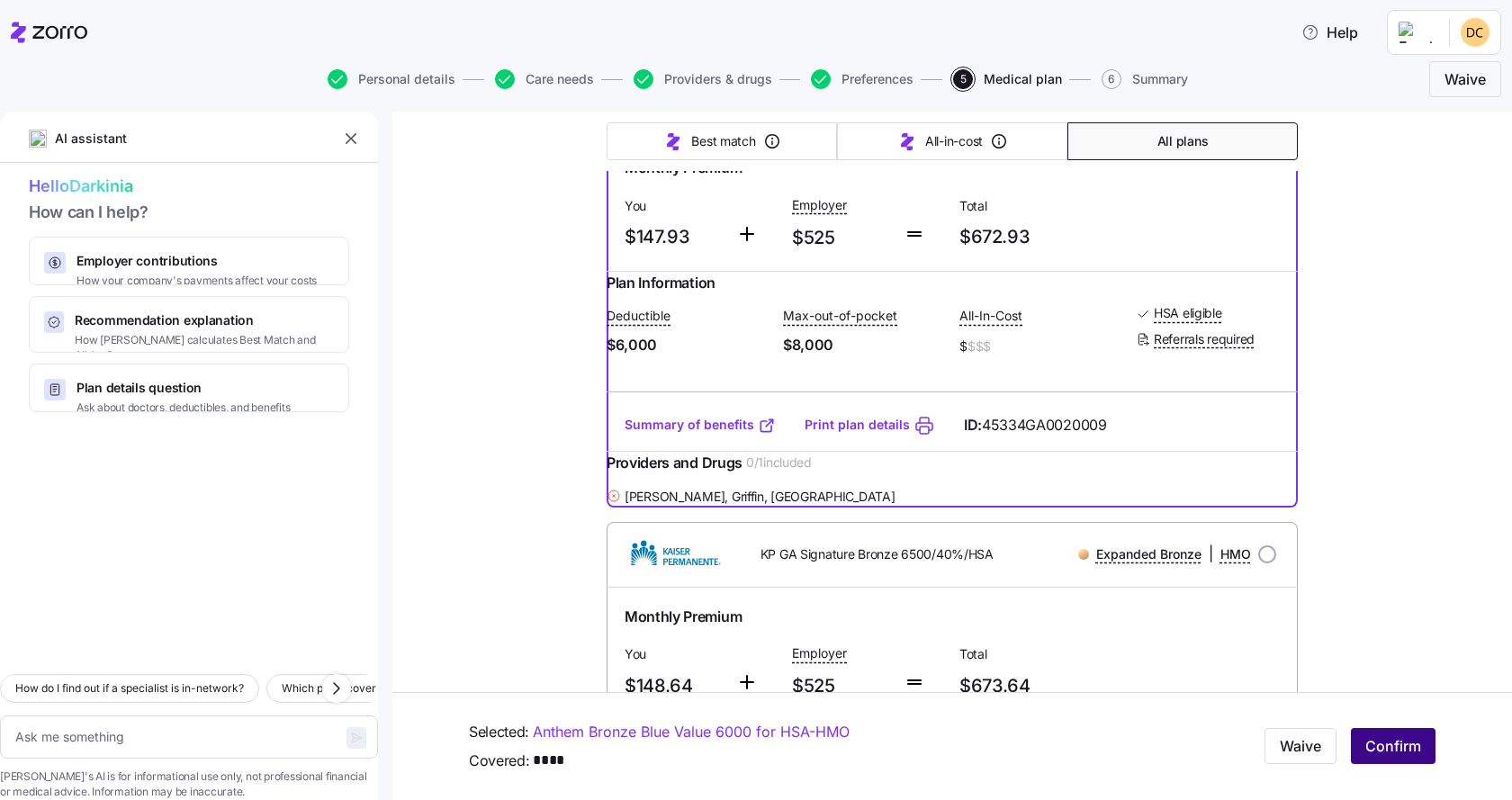
click at [1386, 742] on span "Confirm" at bounding box center [1393, 747] width 56 height 22
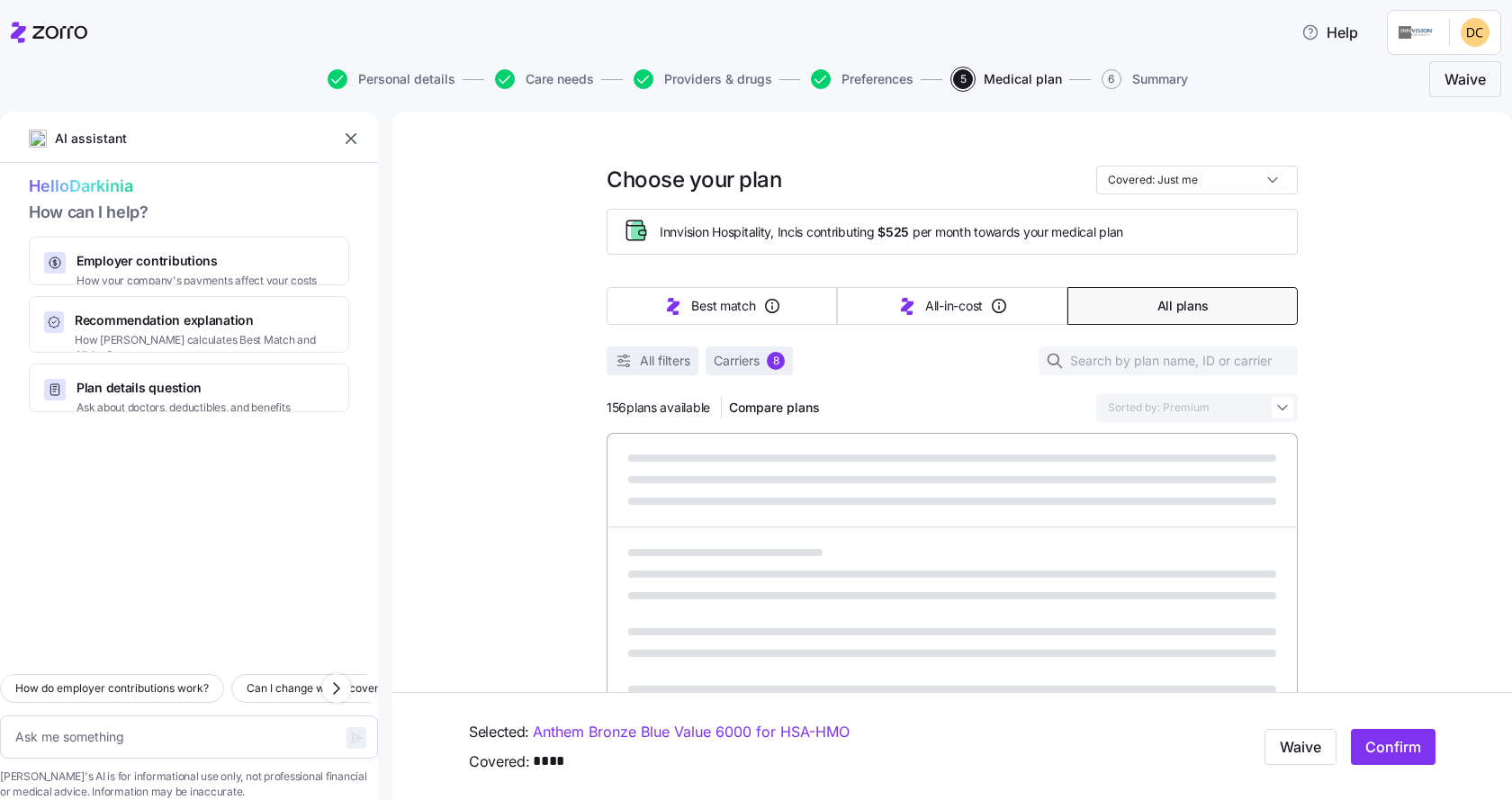
type textarea "x"
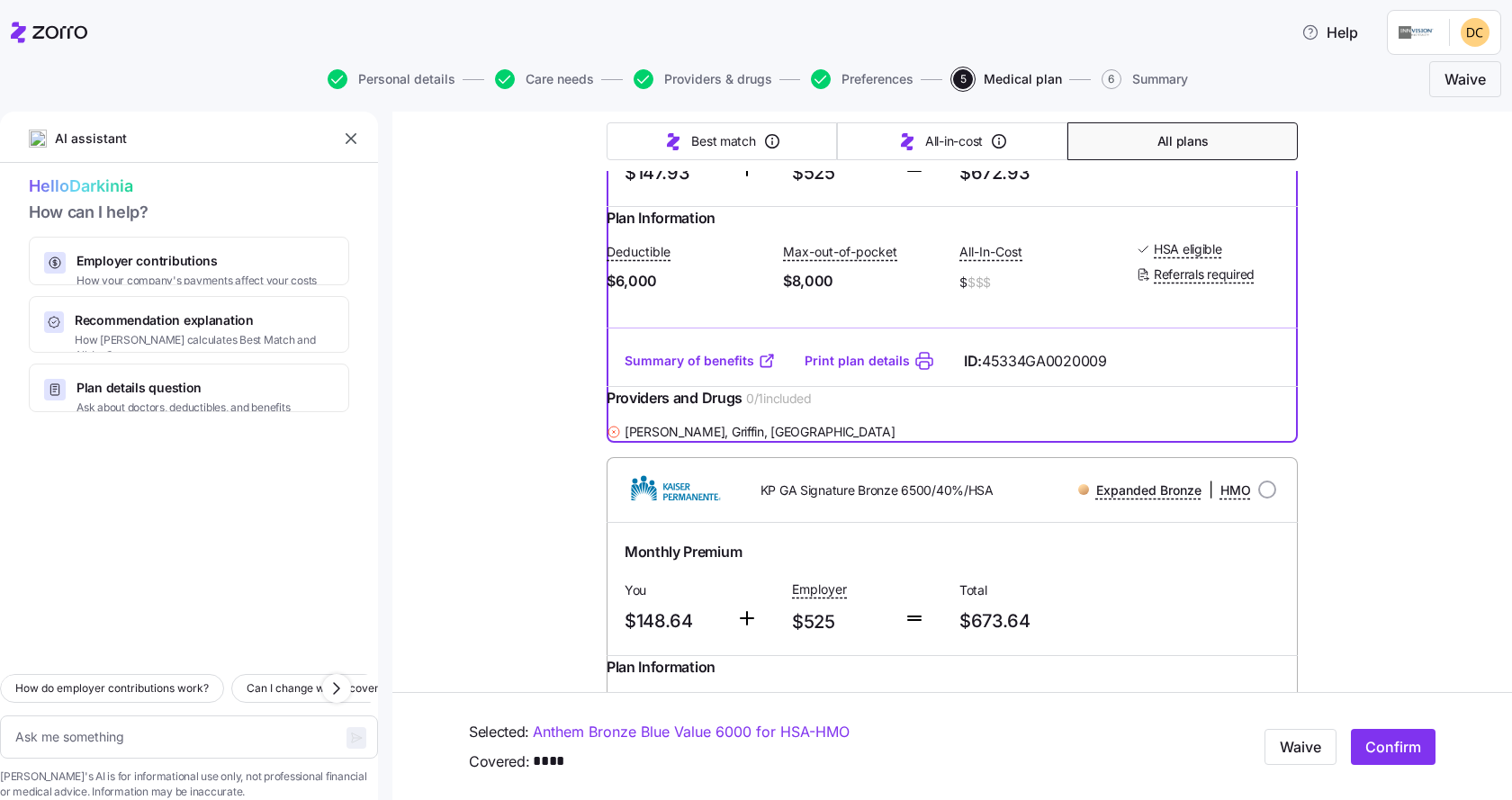
scroll to position [1416, 0]
